Goal: Navigation & Orientation: Find specific page/section

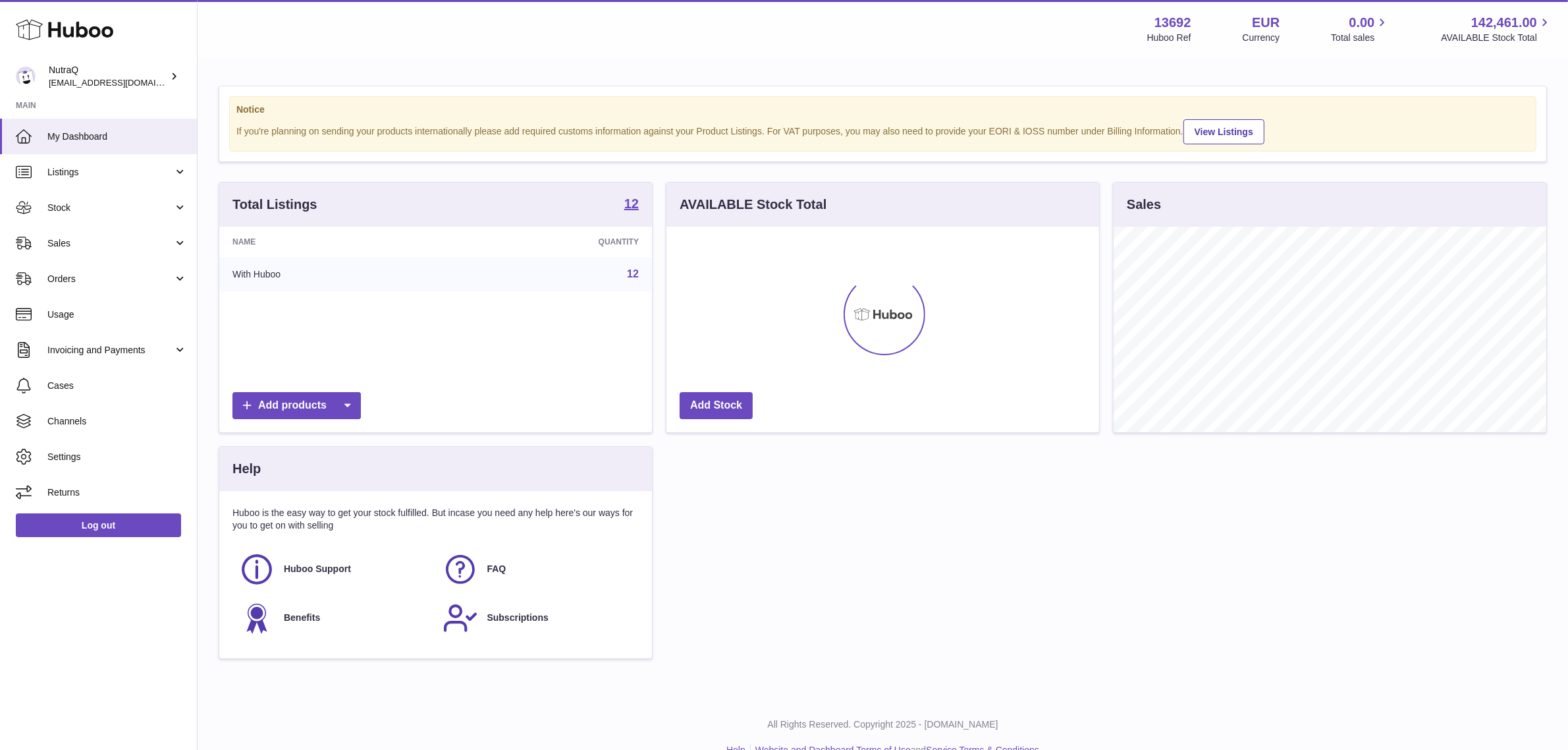
scroll to position [205, 433]
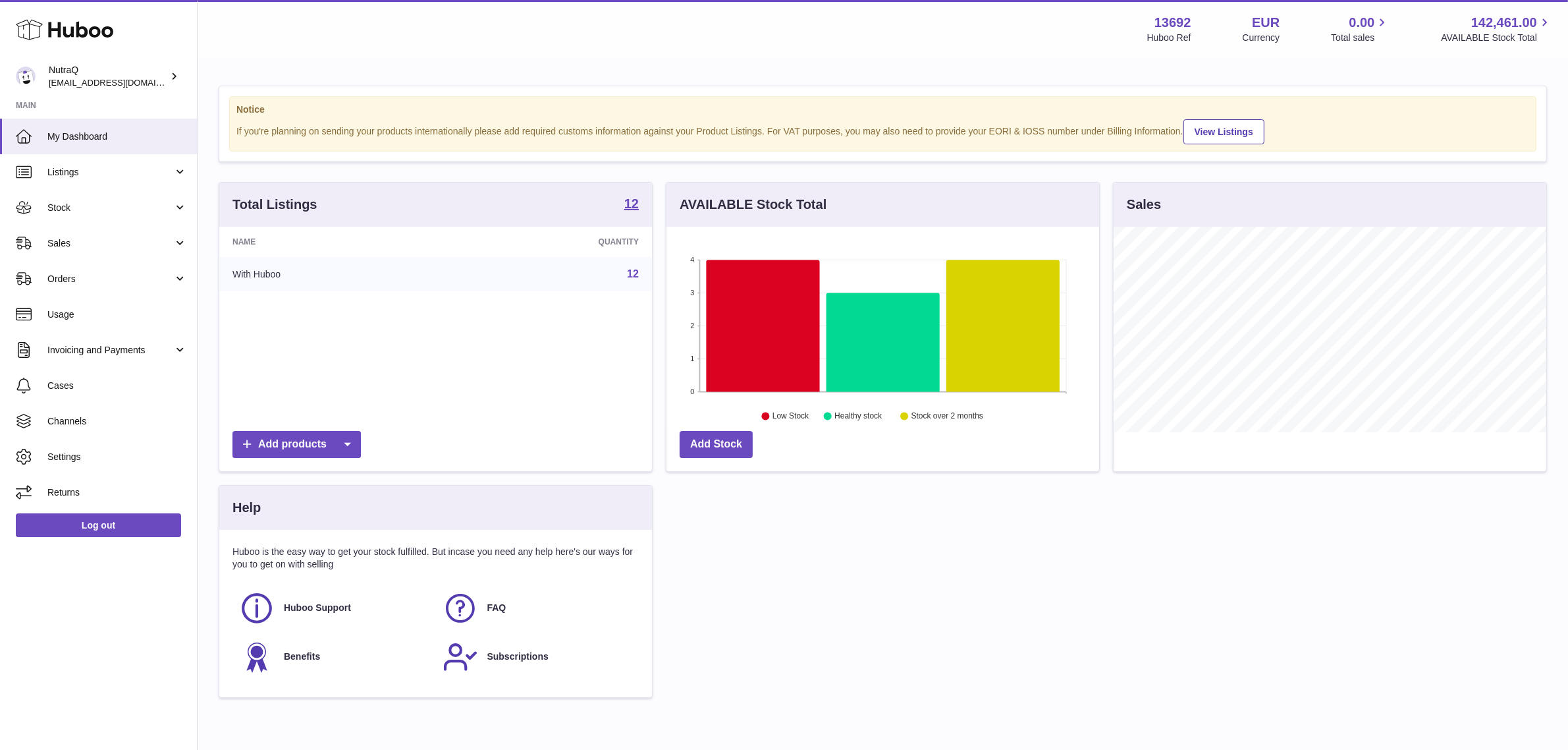
click at [636, 274] on link "12" at bounding box center [633, 273] width 12 height 11
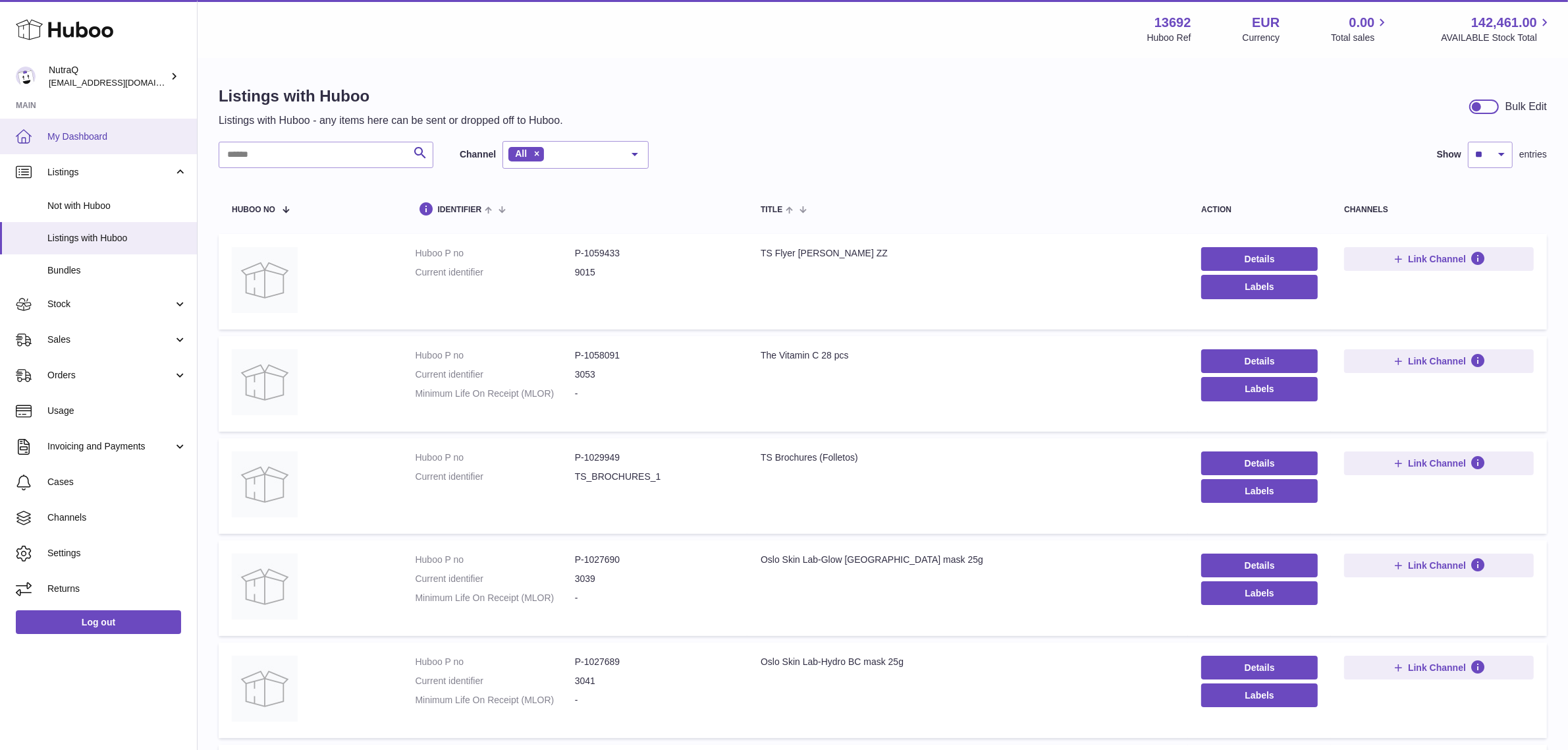
click at [44, 136] on link "My Dashboard" at bounding box center [98, 137] width 197 height 36
